Goal: Find specific page/section: Find specific page/section

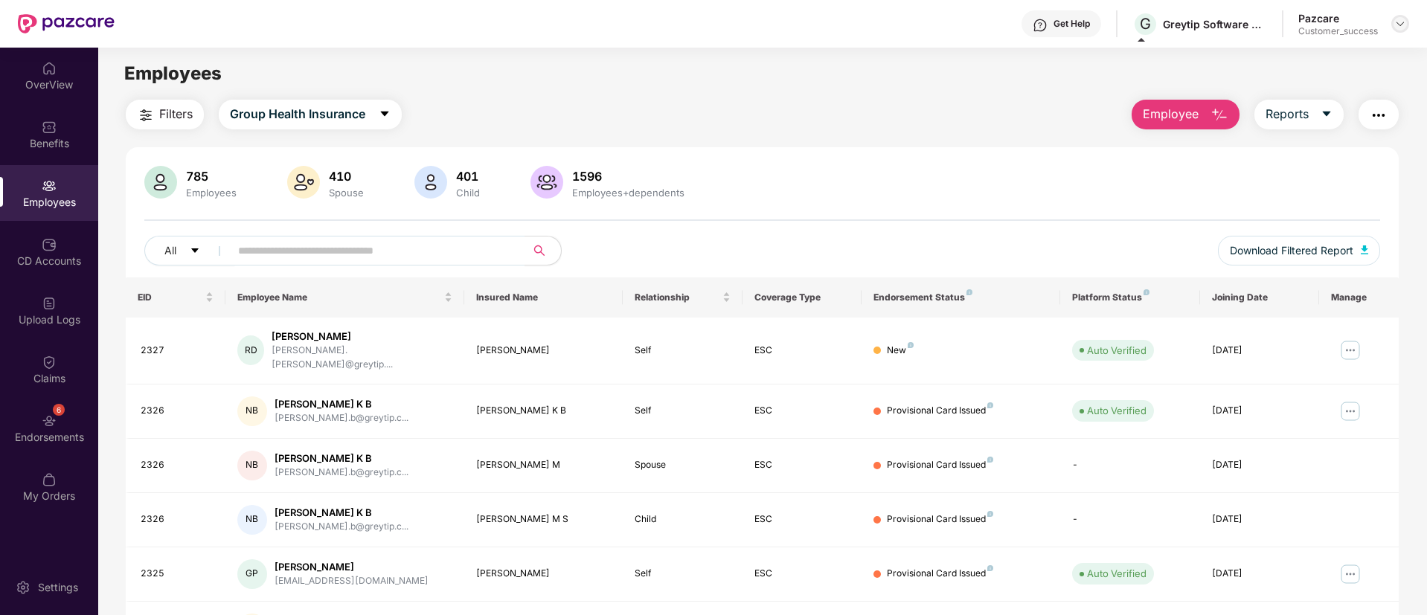
click at [1401, 22] on img at bounding box center [1400, 24] width 12 height 12
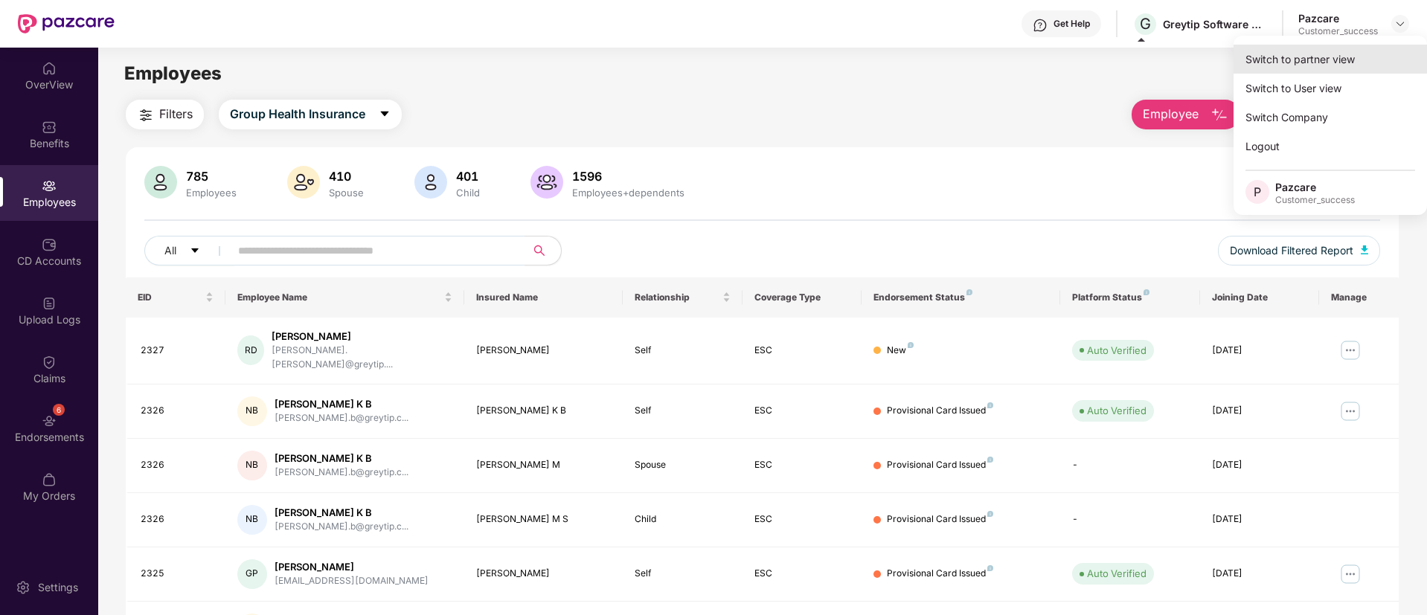
click at [1305, 65] on div "Switch to partner view" at bounding box center [1329, 59] width 193 height 29
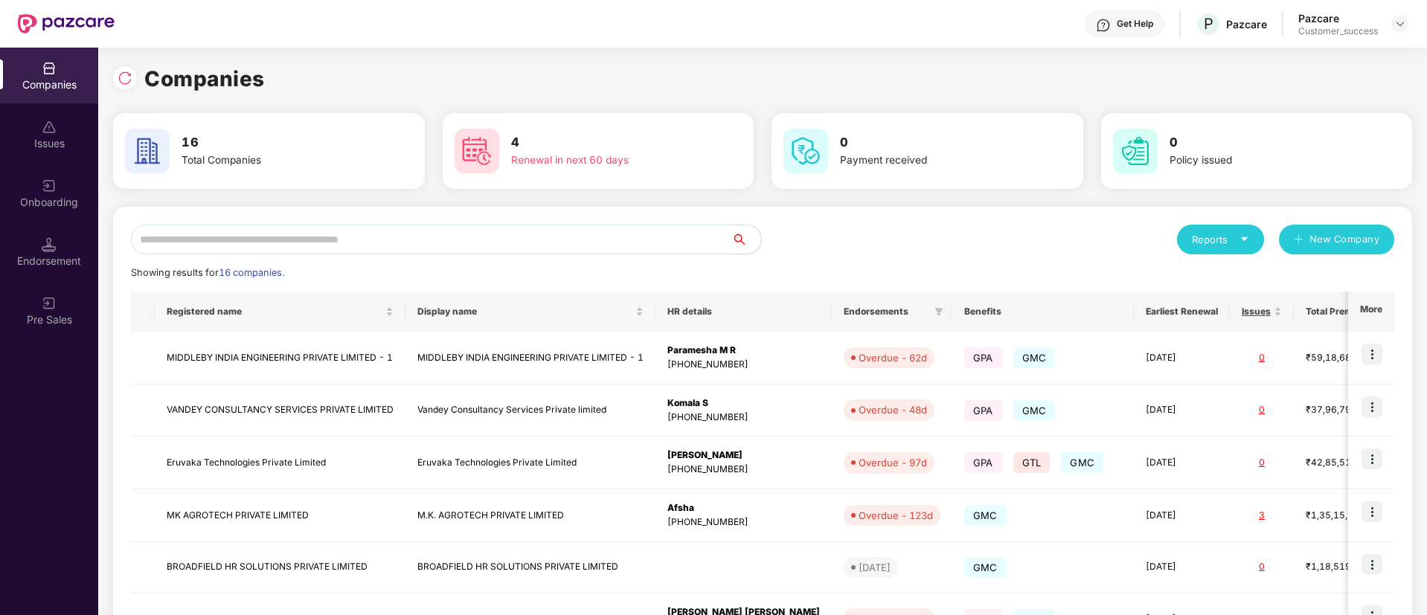
click at [401, 242] on input "text" at bounding box center [431, 240] width 600 height 30
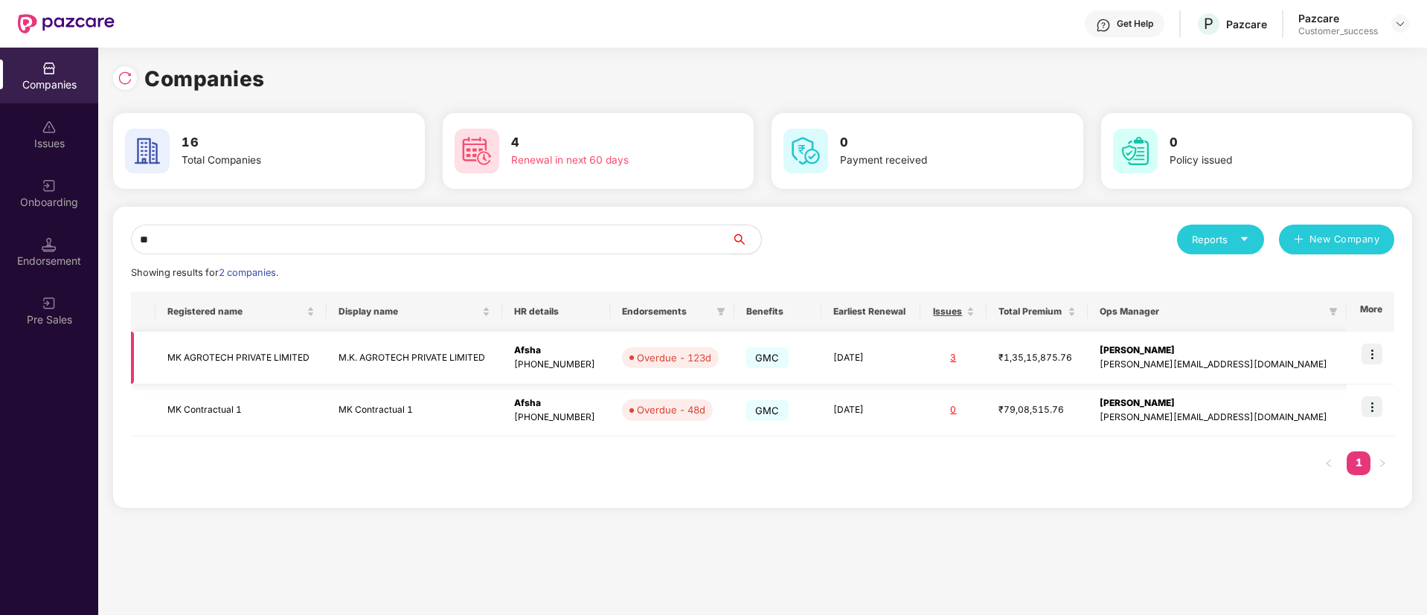
type input "**"
click at [1377, 356] on img at bounding box center [1371, 354] width 21 height 21
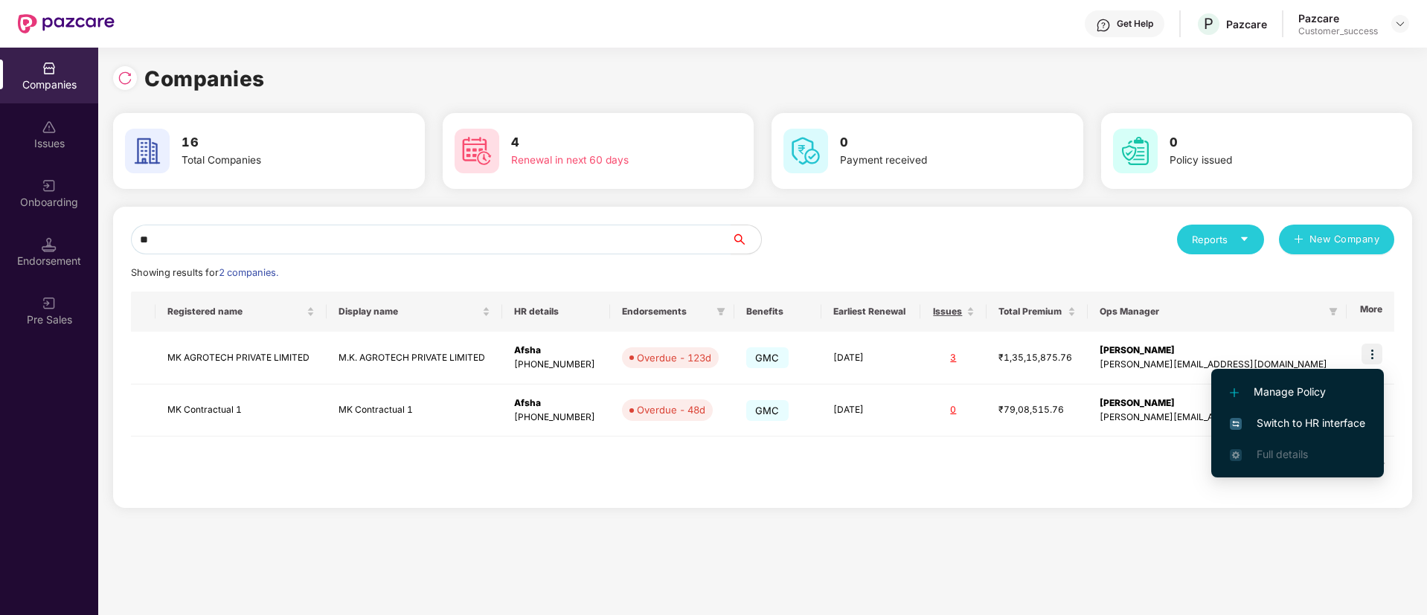
click at [1311, 419] on span "Switch to HR interface" at bounding box center [1296, 423] width 135 height 16
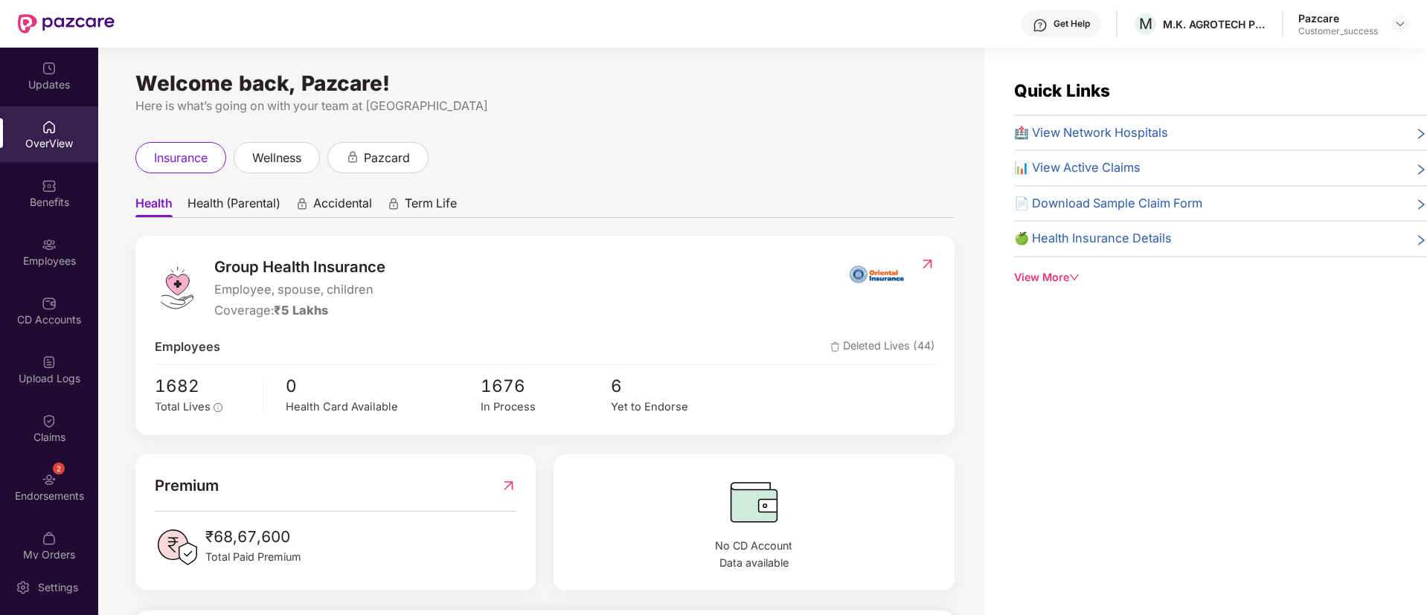
click at [43, 257] on div "Employees" at bounding box center [49, 261] width 98 height 15
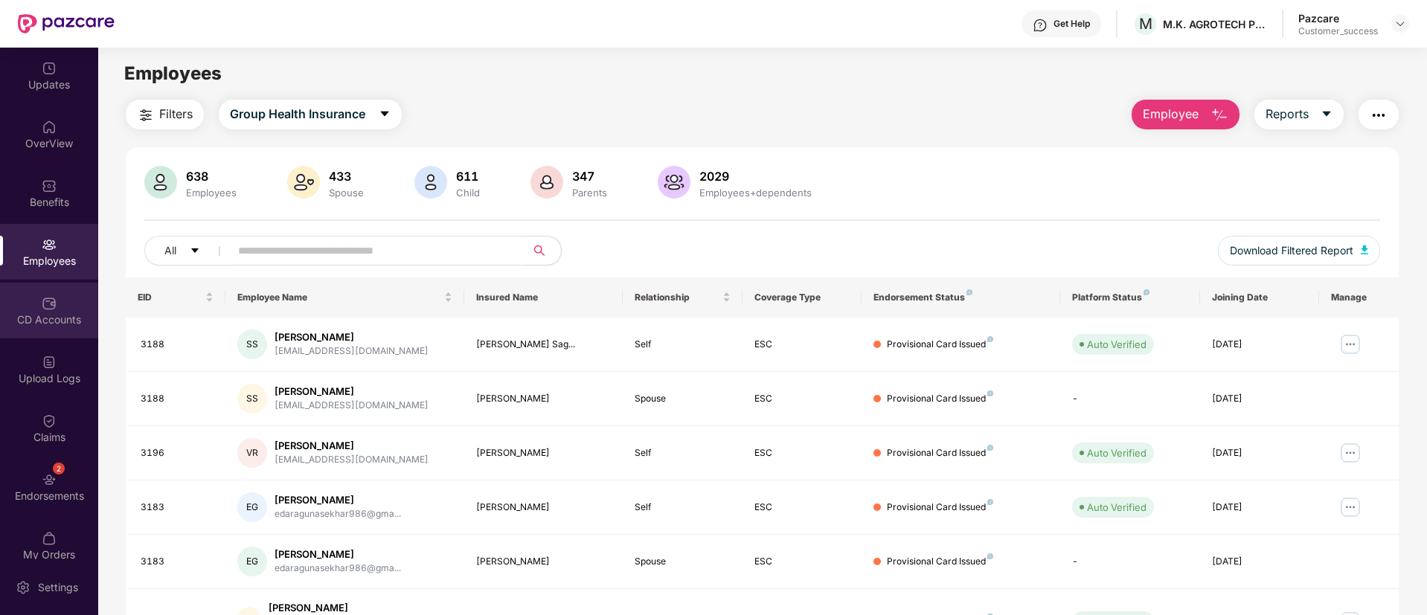
click at [10, 318] on div "CD Accounts" at bounding box center [49, 319] width 98 height 15
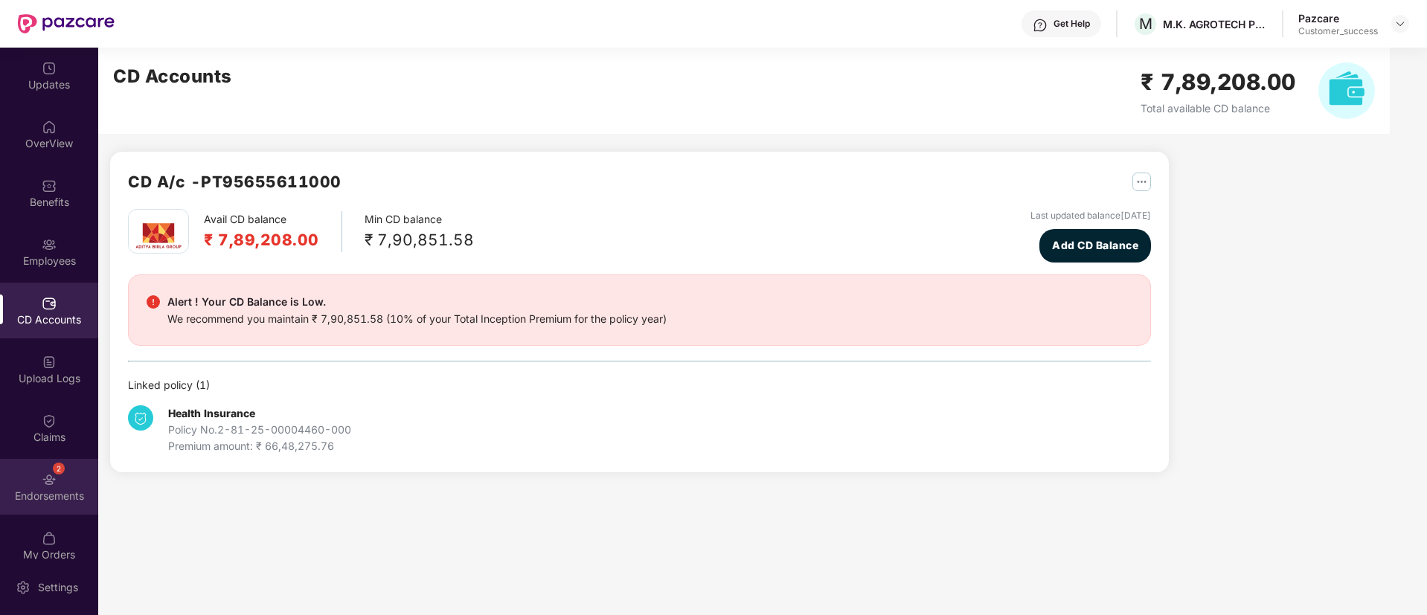
click at [61, 493] on div "Endorsements" at bounding box center [49, 496] width 98 height 15
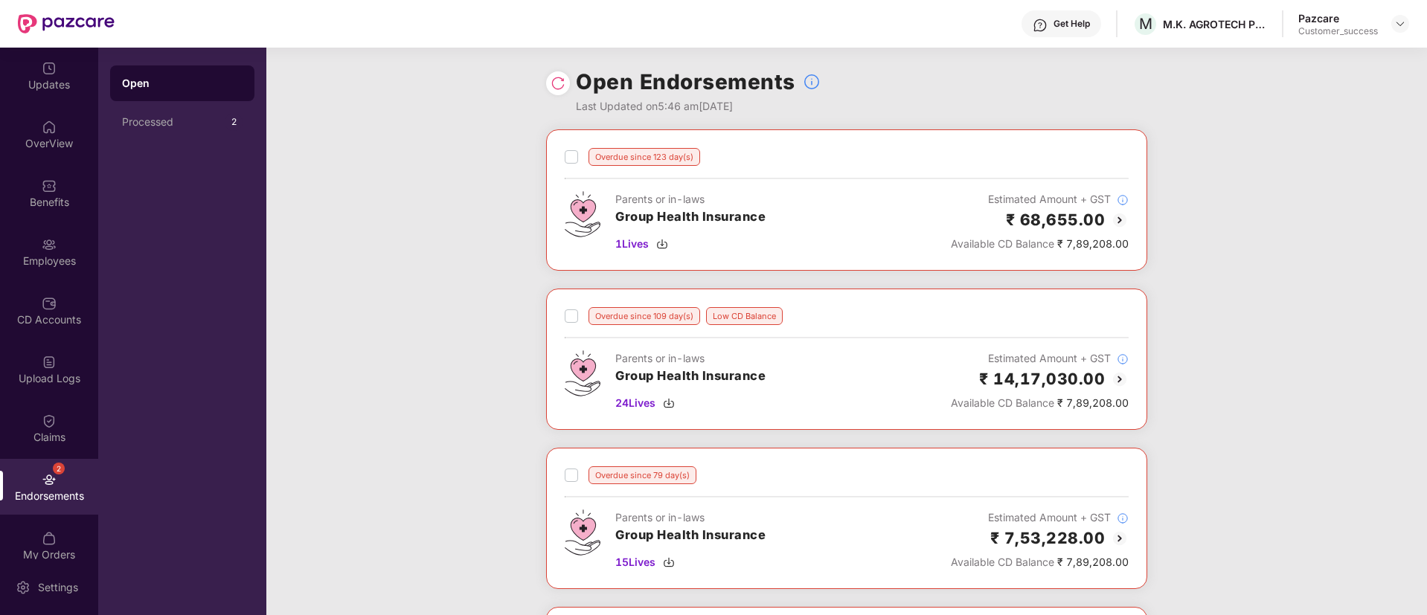
click at [567, 83] on div at bounding box center [558, 83] width 24 height 24
click at [556, 82] on img at bounding box center [557, 83] width 15 height 15
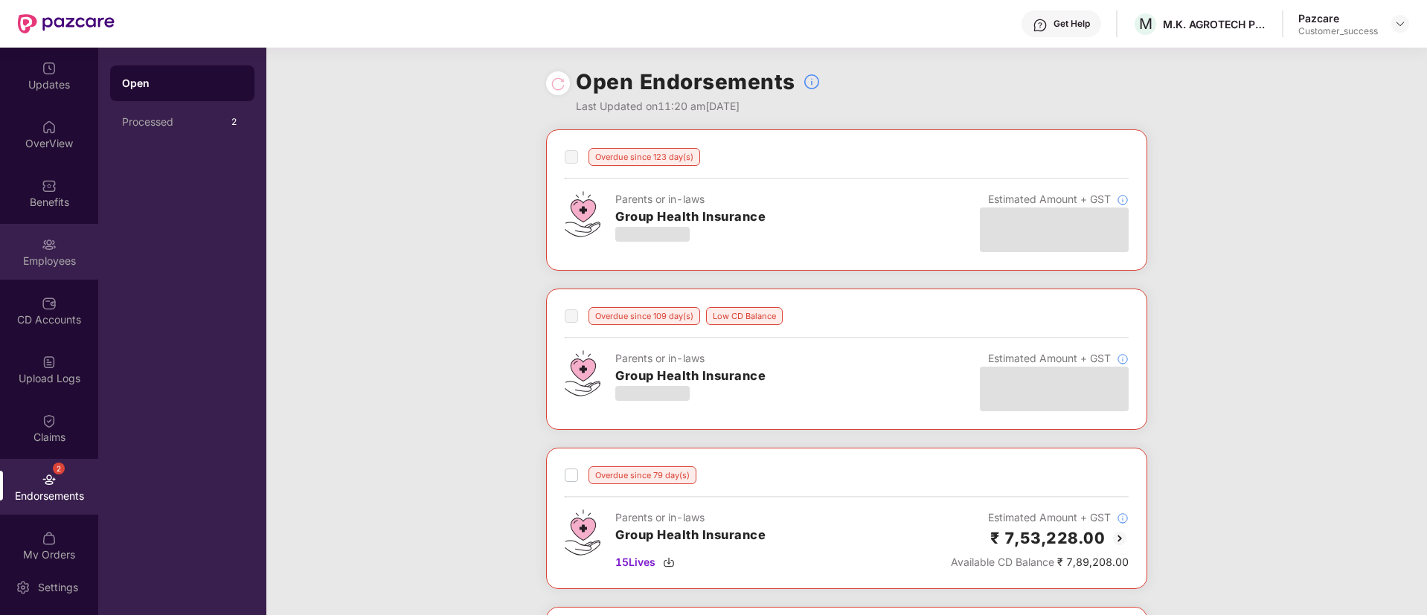
click at [48, 259] on div "Employees" at bounding box center [49, 261] width 98 height 15
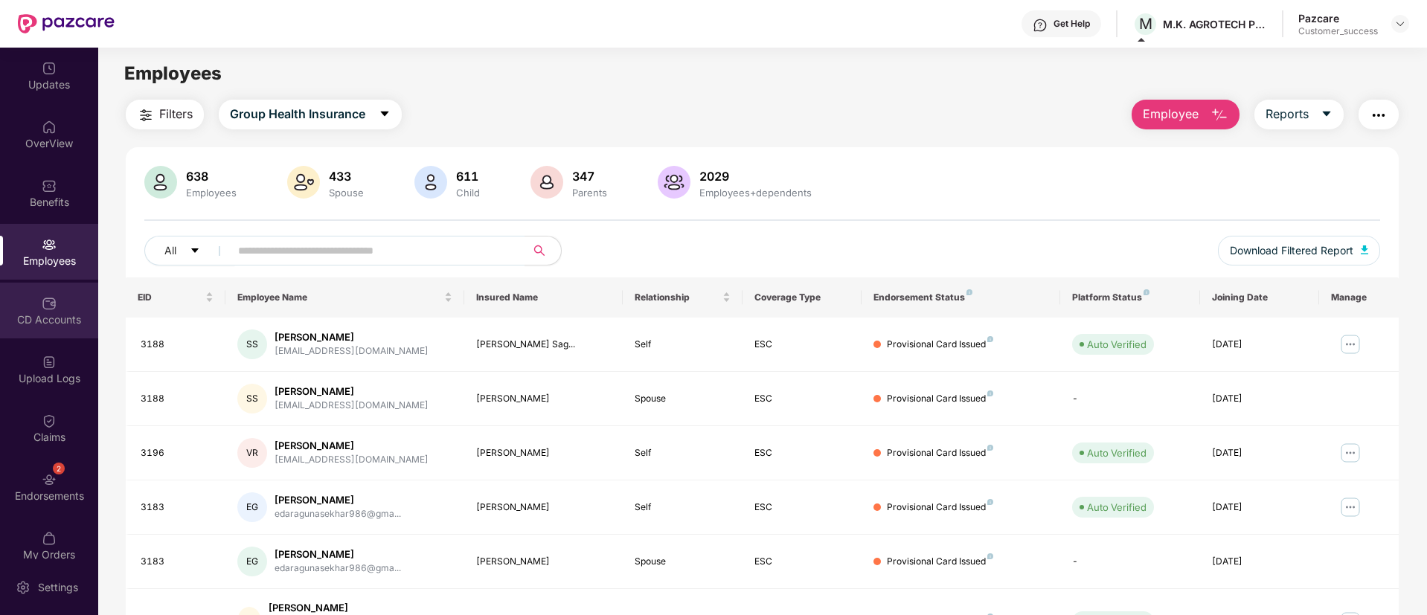
click at [77, 312] on div "CD Accounts" at bounding box center [49, 319] width 98 height 15
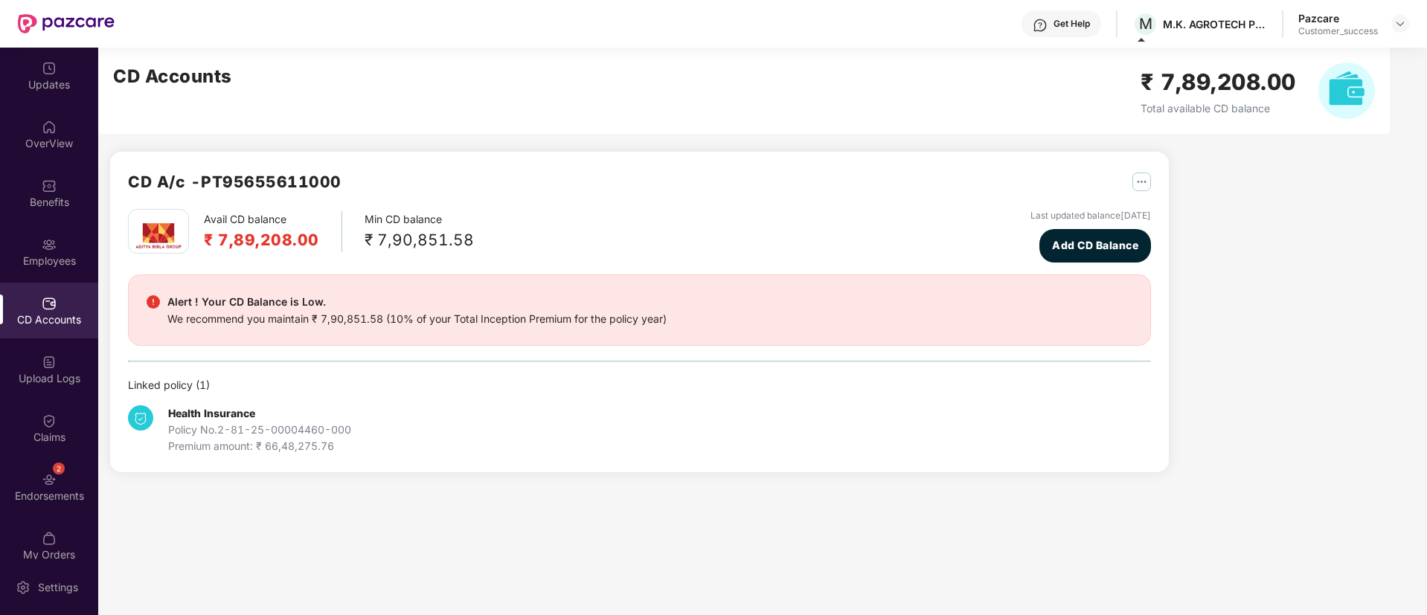
click at [60, 312] on div "CD Accounts" at bounding box center [49, 319] width 98 height 15
click at [49, 268] on div "Employees" at bounding box center [49, 252] width 98 height 56
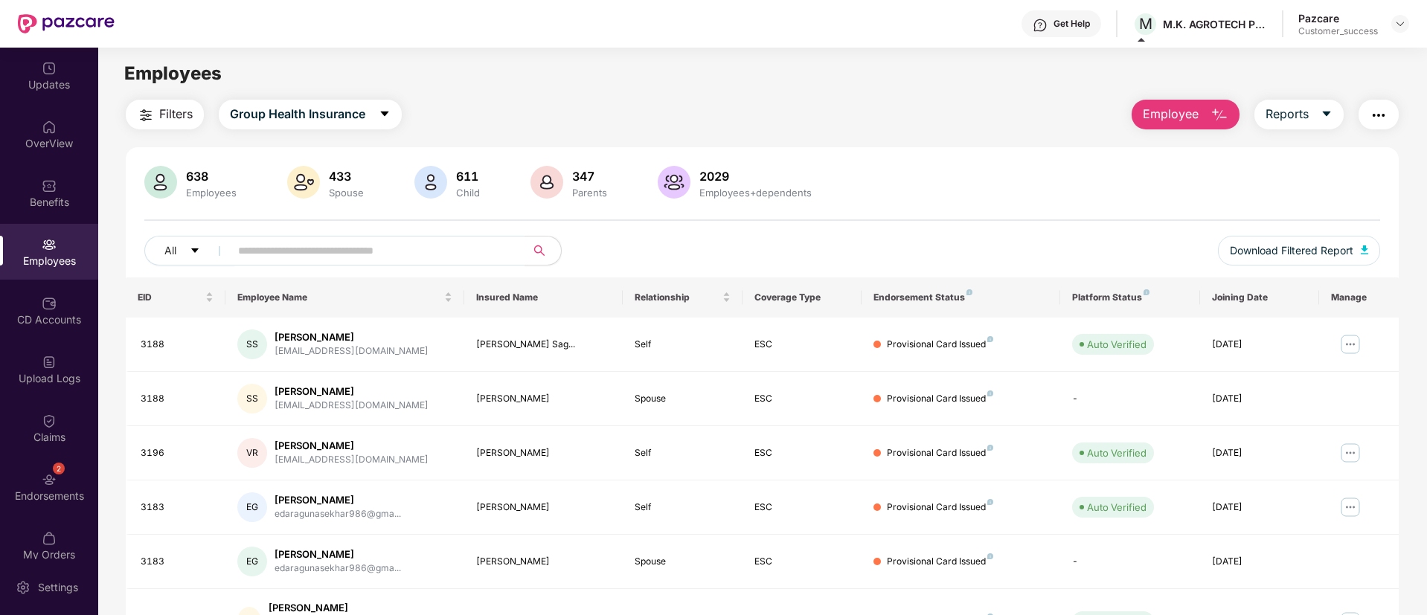
click at [701, 177] on div "2029" at bounding box center [755, 176] width 118 height 15
drag, startPoint x: 701, startPoint y: 178, endPoint x: 736, endPoint y: 179, distance: 34.2
click at [736, 179] on div "2029" at bounding box center [755, 176] width 118 height 15
click at [49, 266] on div "Employees" at bounding box center [49, 261] width 98 height 15
click at [49, 307] on img at bounding box center [49, 303] width 15 height 15
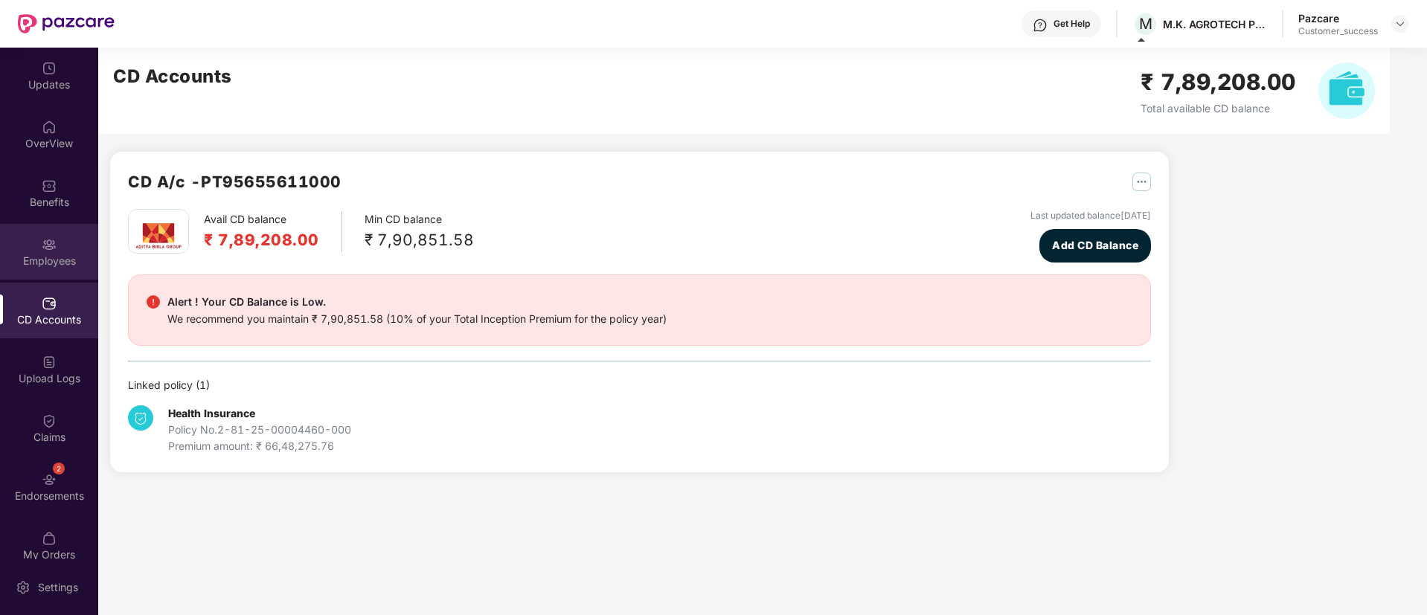
click at [59, 259] on div "Employees" at bounding box center [49, 261] width 98 height 15
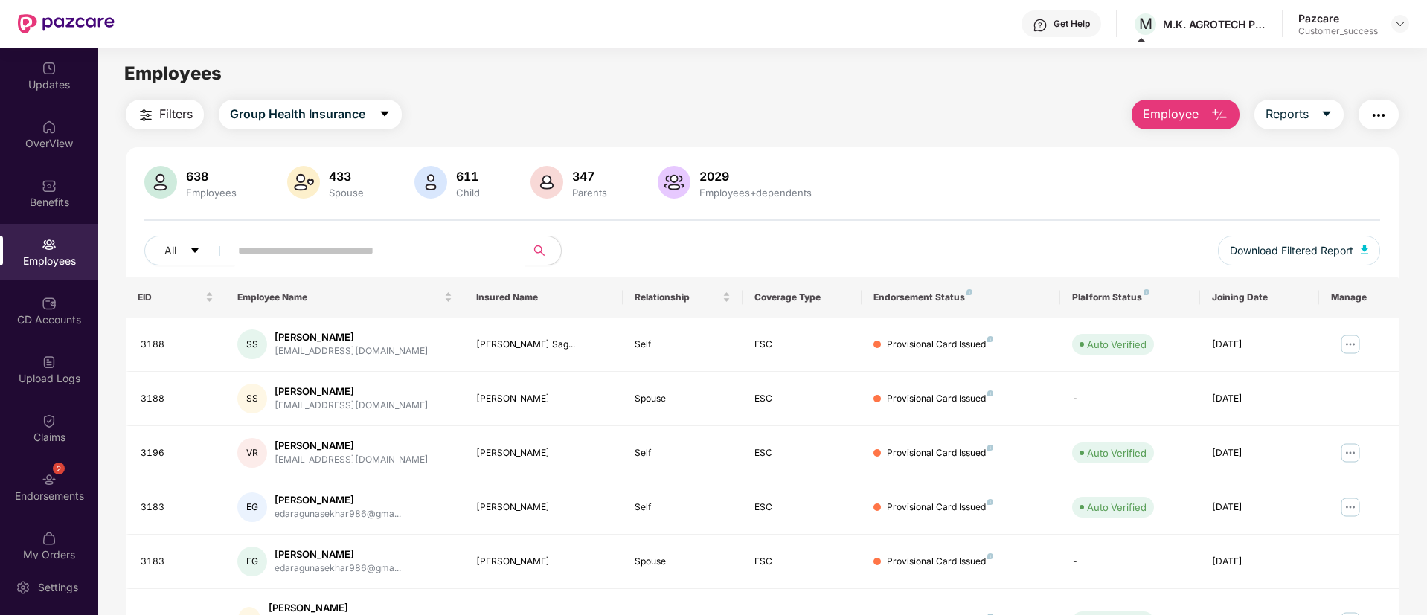
click at [149, 112] on img "button" at bounding box center [146, 115] width 18 height 18
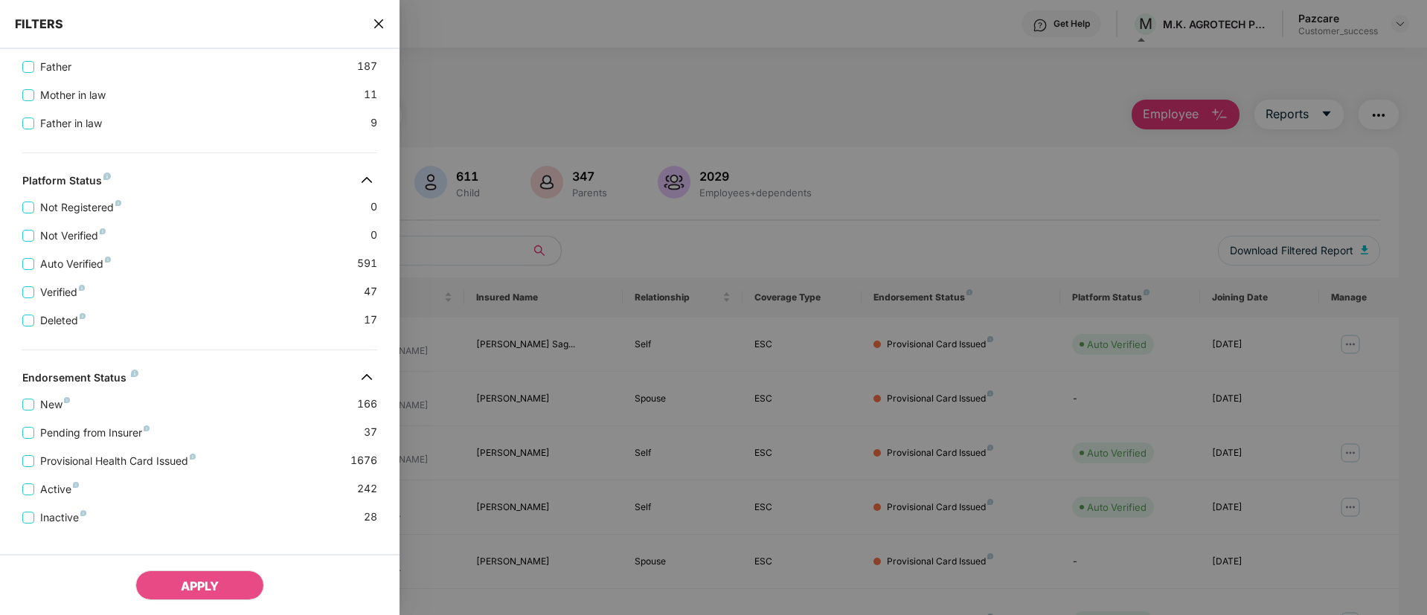
scroll to position [440, 0]
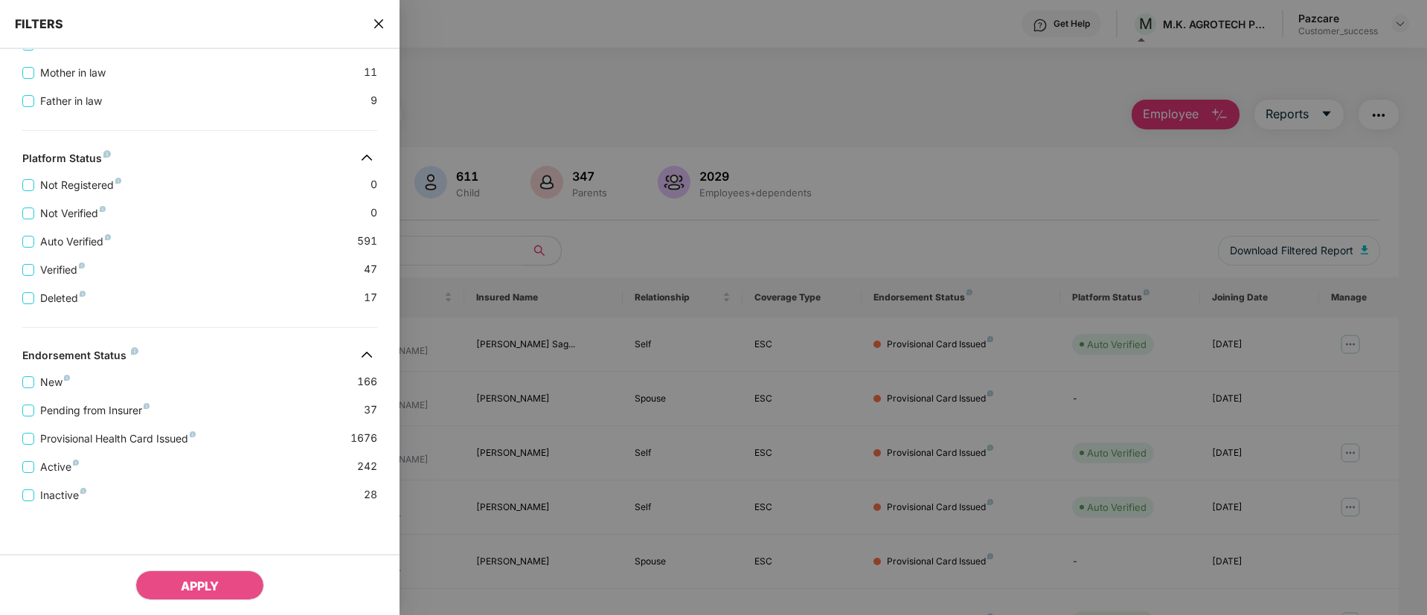
click at [381, 24] on icon "close" at bounding box center [379, 24] width 12 height 12
